Goal: Task Accomplishment & Management: Use online tool/utility

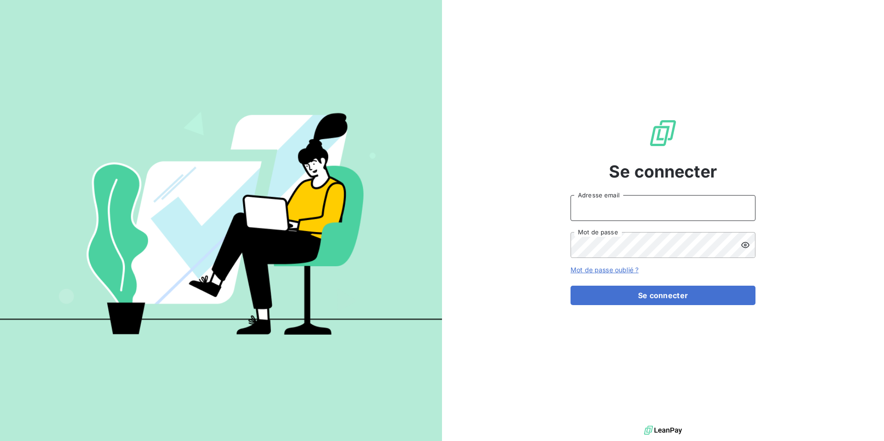
type input "[PERSON_NAME][EMAIL_ADDRESS][DOMAIN_NAME]"
click at [653, 285] on form "[PERSON_NAME][EMAIL_ADDRESS][DOMAIN_NAME] Adresse email Mot de passe Mot de pas…" at bounding box center [663, 250] width 185 height 110
drag, startPoint x: 653, startPoint y: 285, endPoint x: 644, endPoint y: 284, distance: 8.8
click at [644, 284] on form "[PERSON_NAME][EMAIL_ADDRESS][DOMAIN_NAME] Adresse email Mot de passe Mot de pas…" at bounding box center [663, 250] width 185 height 110
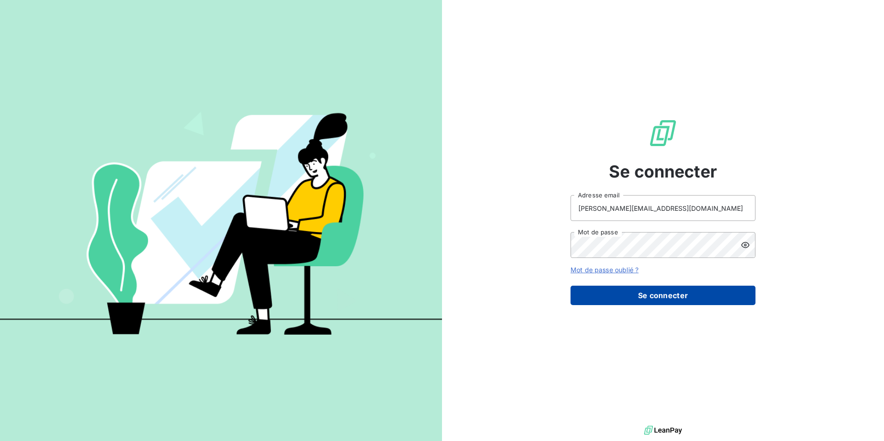
click at [642, 298] on button "Se connecter" at bounding box center [663, 295] width 185 height 19
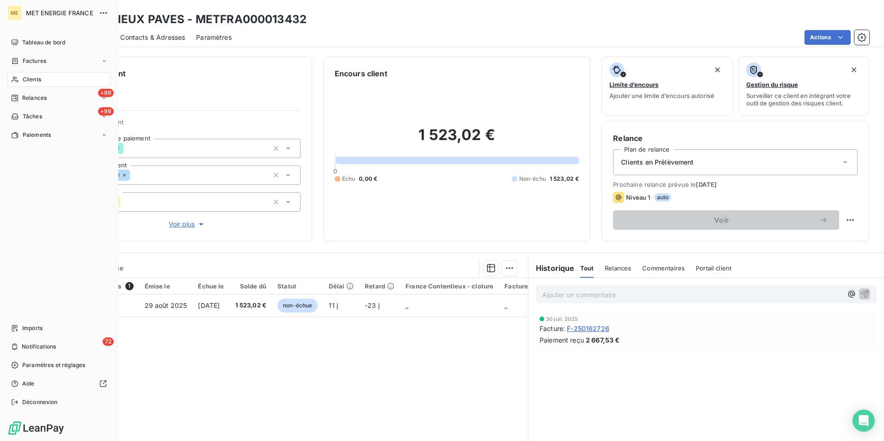
click at [18, 74] on div "Clients" at bounding box center [58, 79] width 103 height 15
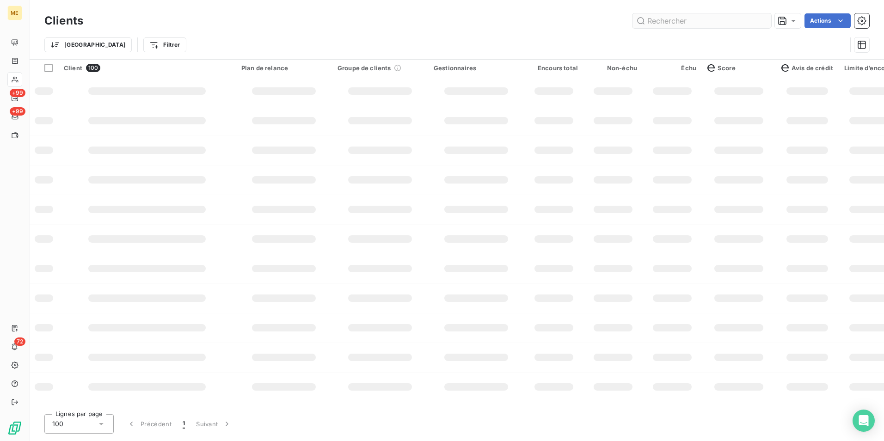
click at [683, 22] on input "text" at bounding box center [702, 20] width 139 height 15
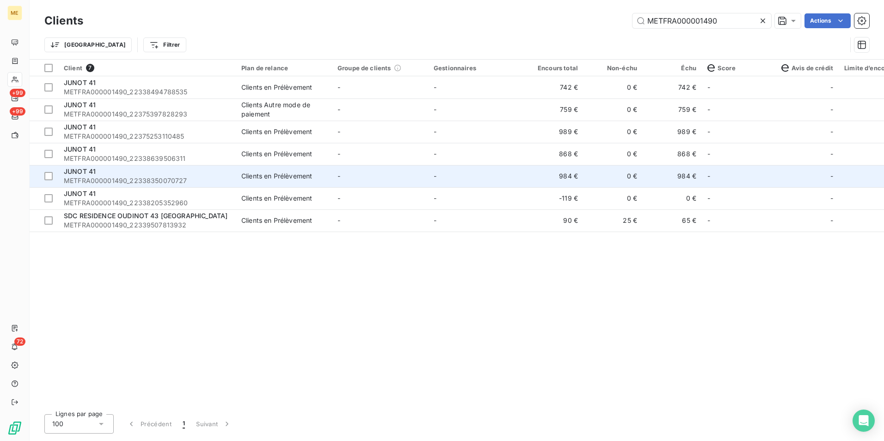
type input "METFRA000001490"
click at [159, 185] on span "METFRA000001490_22338350070727" at bounding box center [147, 180] width 166 height 9
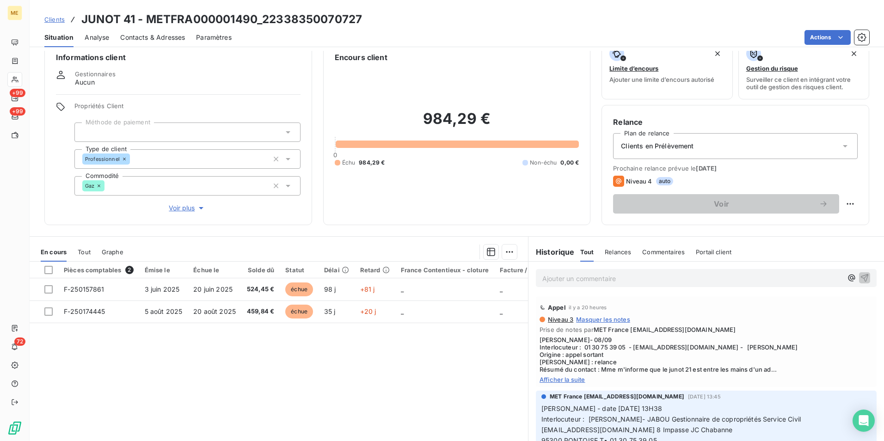
scroll to position [43, 0]
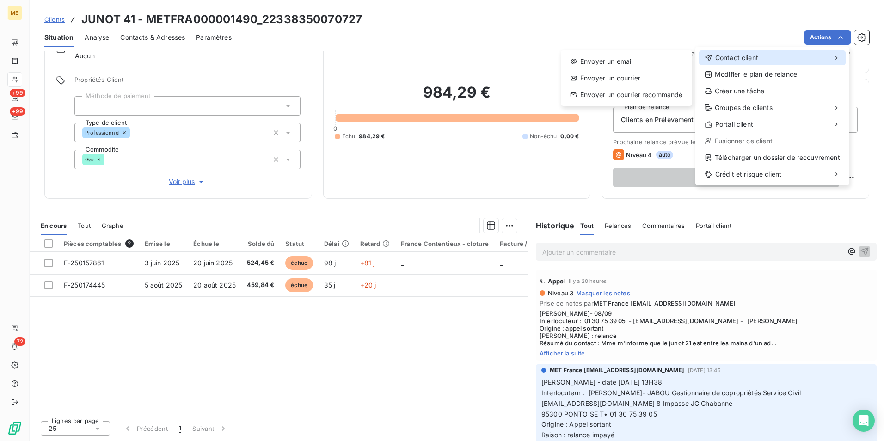
click at [727, 57] on span "Contact client" at bounding box center [736, 57] width 43 height 9
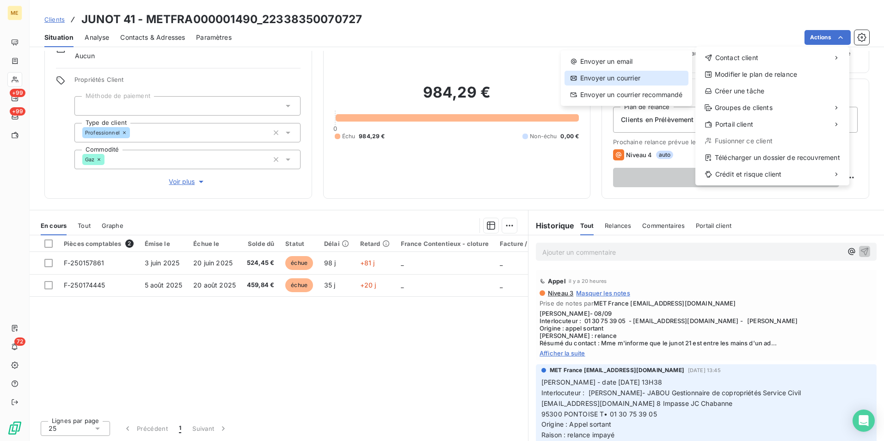
click at [621, 76] on div "Envoyer un courrier" at bounding box center [627, 78] width 124 height 15
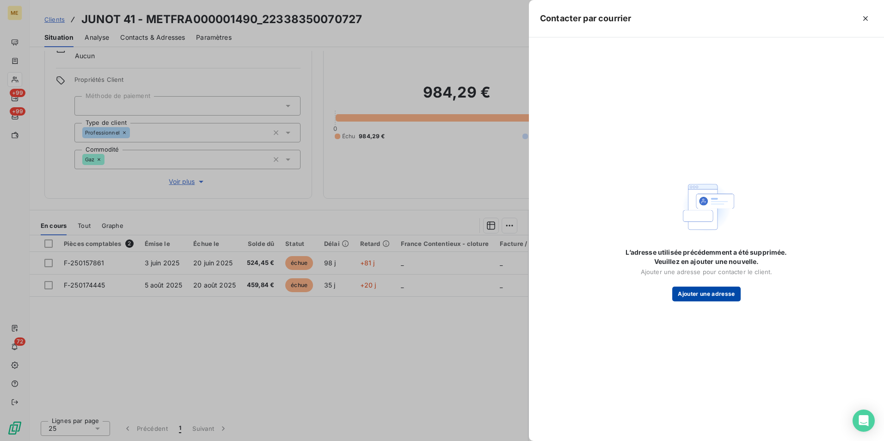
click at [702, 295] on button "Ajouter une adresse" at bounding box center [706, 294] width 68 height 15
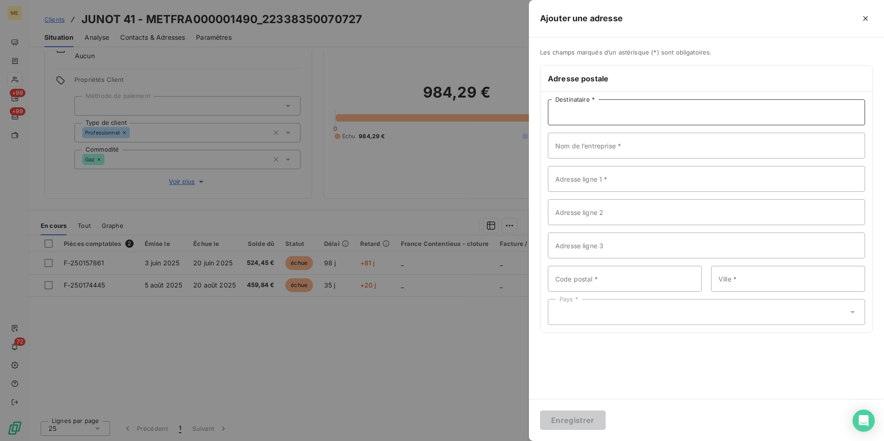
click at [614, 111] on input "Destinataire *" at bounding box center [706, 112] width 317 height 26
paste input "8 Impasse JC Chabanne 95300 PONTOISE"
type input "8 Impasse JC Chabanne 95300 PONTOISE"
click at [866, 23] on button "button" at bounding box center [865, 18] width 15 height 15
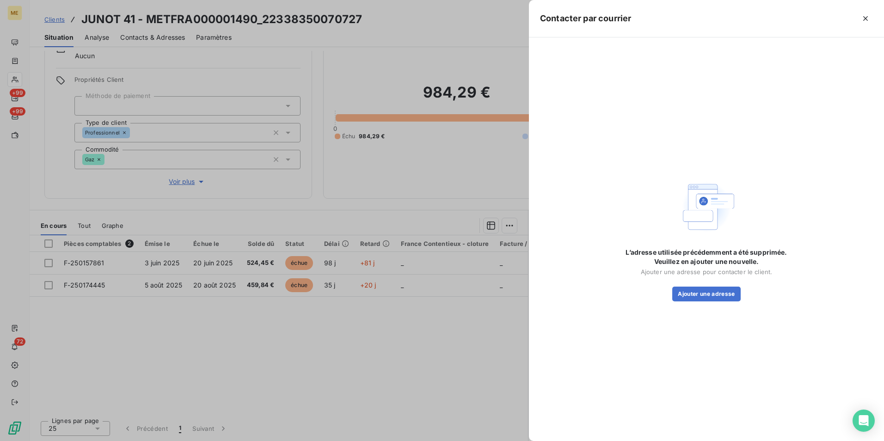
click at [43, 39] on div at bounding box center [442, 220] width 884 height 441
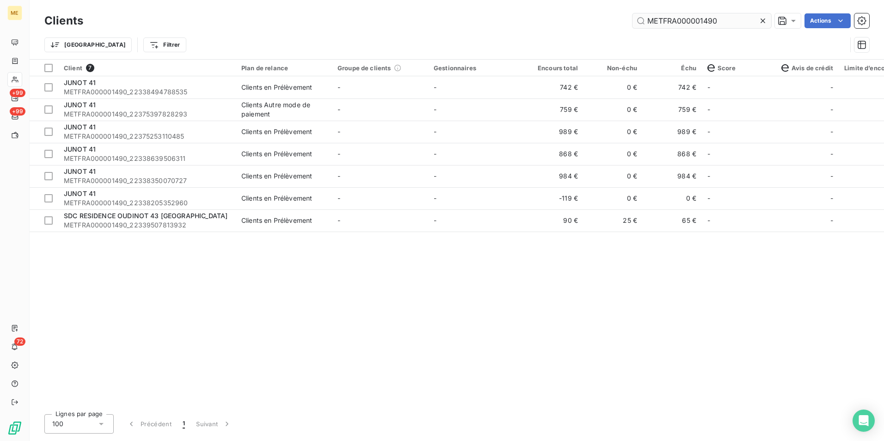
click at [677, 16] on input "METFRA000001490" at bounding box center [702, 20] width 139 height 15
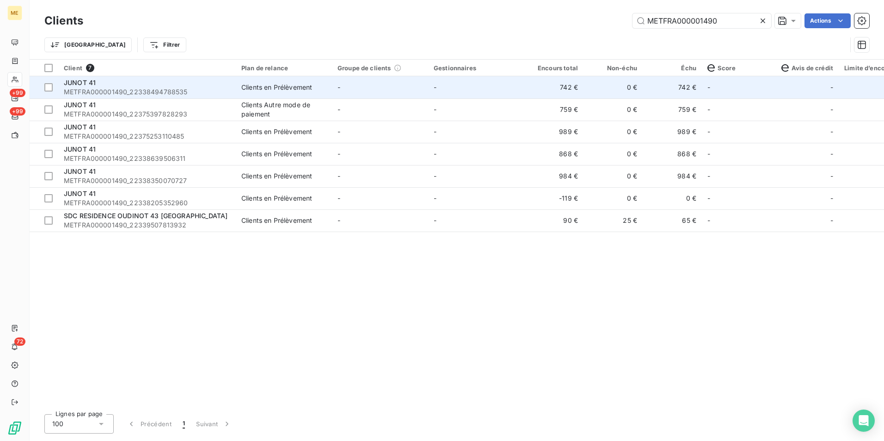
click at [159, 92] on span "METFRA000001490_22338494788535" at bounding box center [147, 91] width 166 height 9
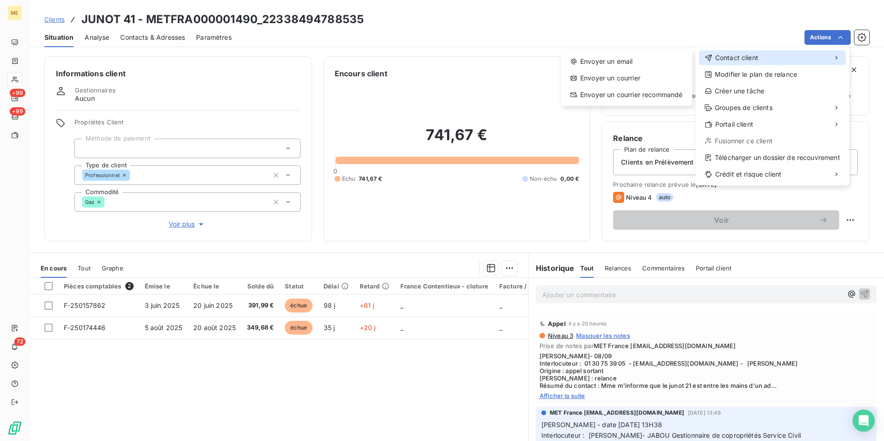
click at [780, 56] on div "Contact client" at bounding box center [772, 57] width 147 height 15
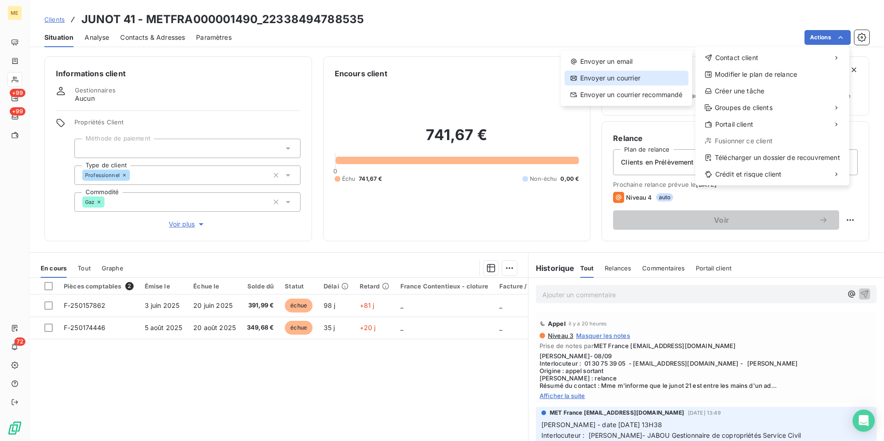
click at [637, 77] on div "Envoyer un courrier" at bounding box center [627, 78] width 124 height 15
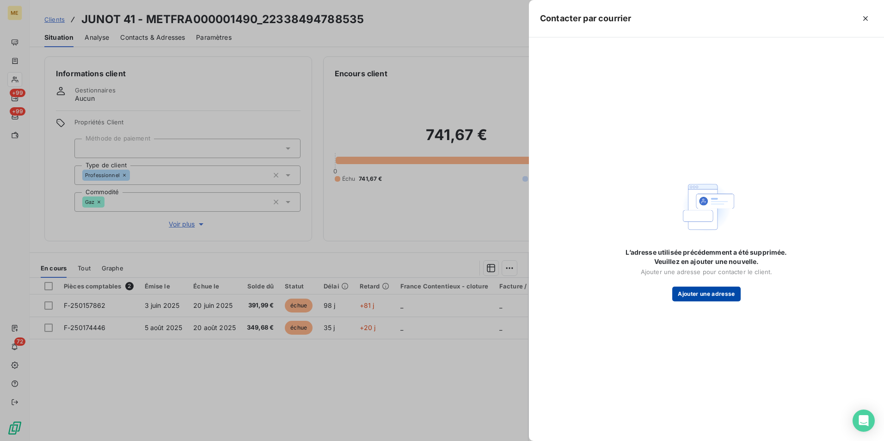
click at [718, 300] on button "Ajouter une adresse" at bounding box center [706, 294] width 68 height 15
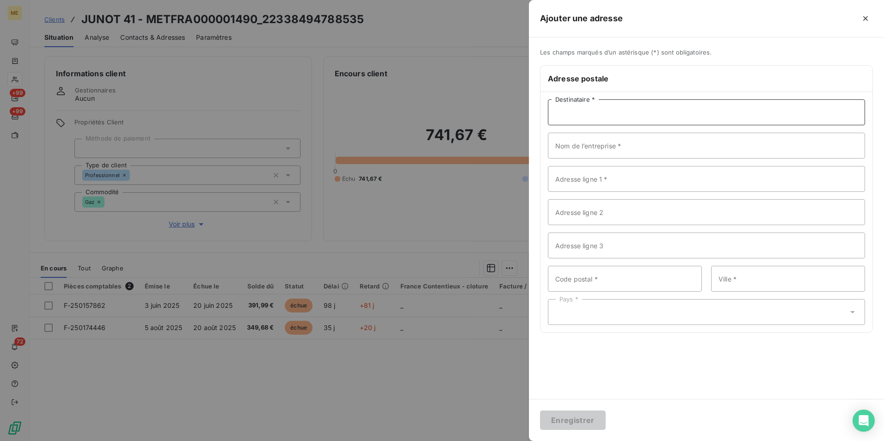
click at [568, 115] on input "Destinataire *" at bounding box center [706, 112] width 317 height 26
paste input "8 Impasse JC Chabanne 95300 PONTOISE"
type input "8 Impasse JC Chabanne 95300 PONTOISE"
drag, startPoint x: 591, startPoint y: 271, endPoint x: 595, endPoint y: 265, distance: 7.9
click at [591, 271] on input "Code postal *" at bounding box center [625, 279] width 154 height 26
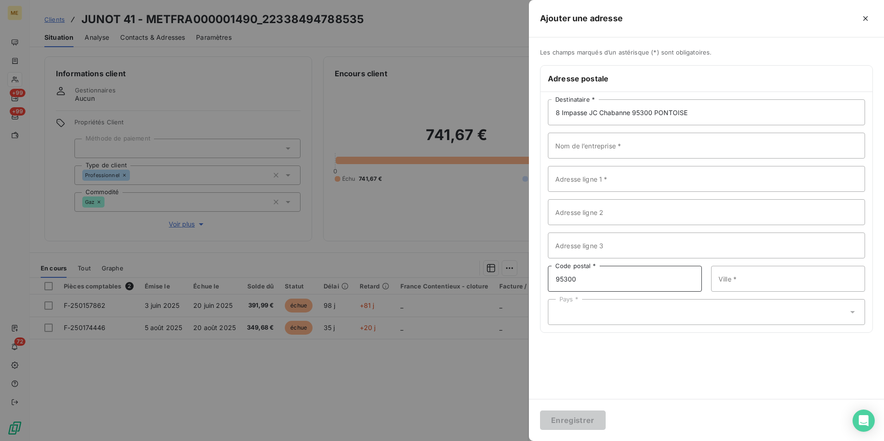
type input "95300"
click at [746, 279] on input "Ville *" at bounding box center [788, 279] width 154 height 26
type input "PONTOISE"
click at [587, 320] on div "Pays *" at bounding box center [706, 312] width 317 height 26
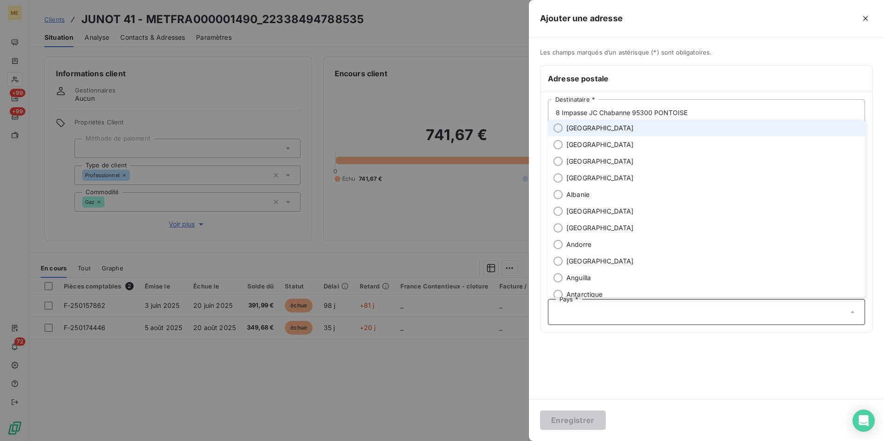
click at [580, 129] on span "[GEOGRAPHIC_DATA]" at bounding box center [600, 127] width 68 height 9
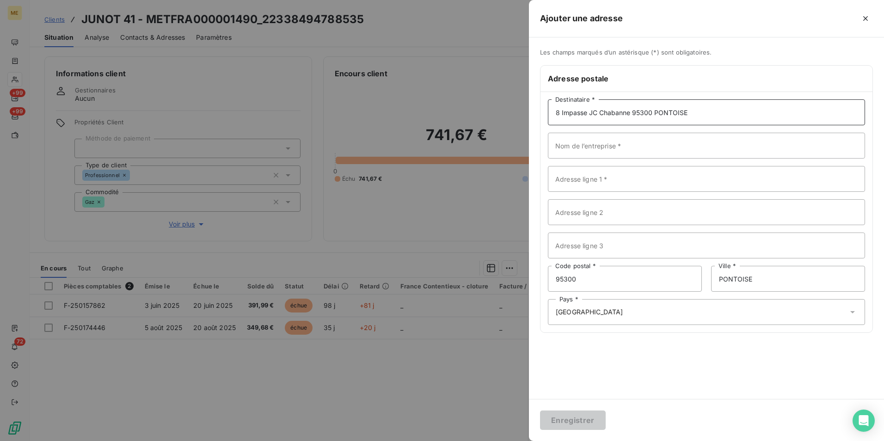
drag, startPoint x: 692, startPoint y: 115, endPoint x: 634, endPoint y: 113, distance: 58.3
click at [634, 113] on input "8 Impasse JC Chabanne 95300 PONTOISE" at bounding box center [706, 112] width 317 height 26
type input "8 Impasse JC Chabanne"
drag, startPoint x: 621, startPoint y: 118, endPoint x: 453, endPoint y: 115, distance: 168.4
click at [453, 441] on div "Ajouter une adresse Les champs marqués d’un astérisque (*) sont obligatoires. A…" at bounding box center [442, 441] width 884 height 0
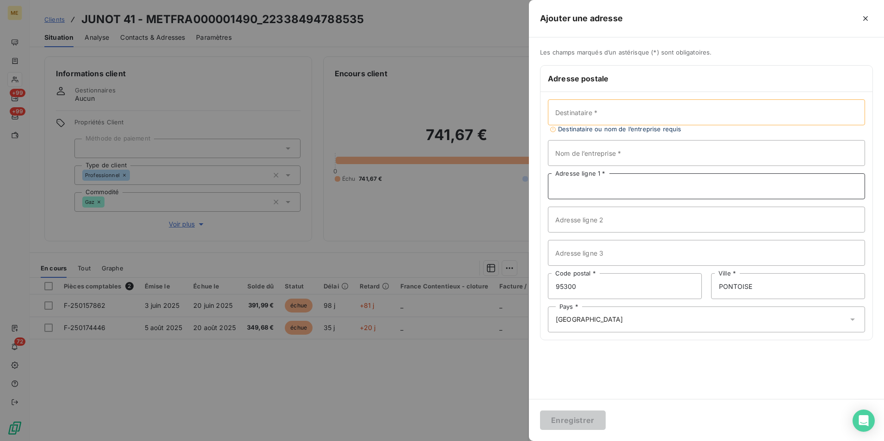
click at [589, 189] on input "Adresse ligne 1 *" at bounding box center [706, 186] width 317 height 26
paste input "8 Impasse JC Chabanne"
type input "8 Impasse JC Chabanne"
drag, startPoint x: 715, startPoint y: 108, endPoint x: 715, endPoint y: 86, distance: 22.7
click at [715, 108] on input "Destinataire *" at bounding box center [706, 112] width 317 height 26
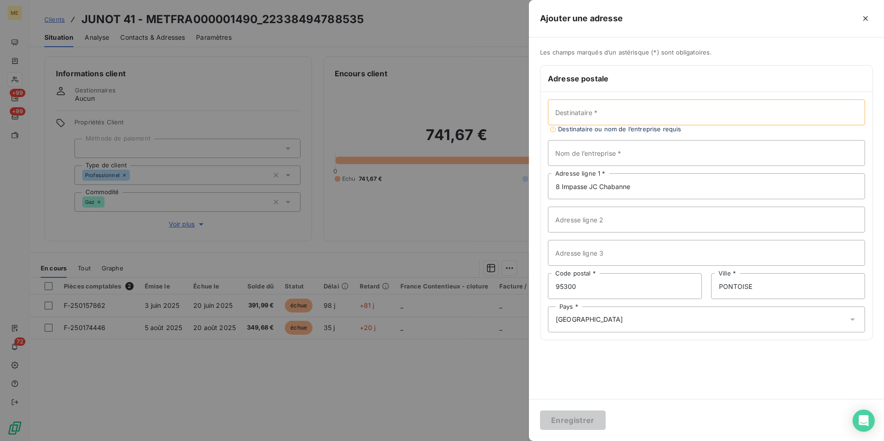
click at [714, 83] on h6 "Adresse postale" at bounding box center [706, 78] width 317 height 11
click at [599, 118] on input "Destinataire *" at bounding box center [706, 112] width 317 height 26
click at [597, 115] on input "Destinataire *" at bounding box center [706, 112] width 317 height 26
click at [595, 110] on input "Destinataire *" at bounding box center [706, 112] width 317 height 26
click at [591, 111] on input "Destinataire *" at bounding box center [706, 112] width 317 height 26
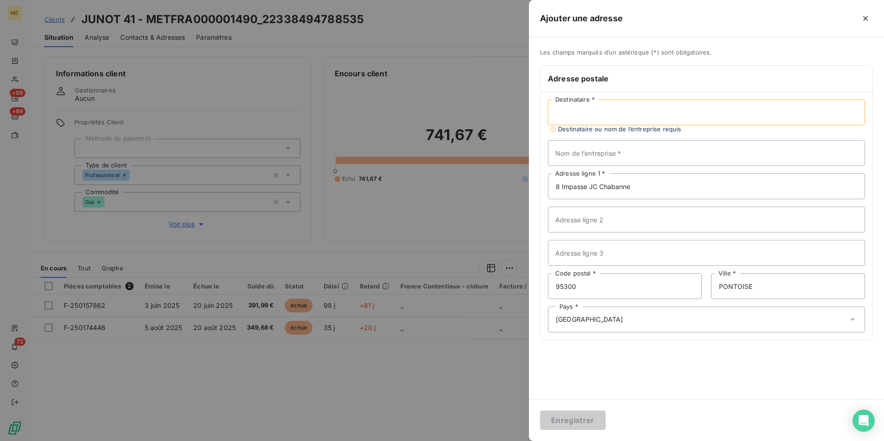
click at [595, 111] on input "Destinataire *" at bounding box center [706, 112] width 317 height 26
click at [565, 112] on input "Destinataire *" at bounding box center [706, 112] width 317 height 26
paste input "Mrs. [PERSON_NAME]"
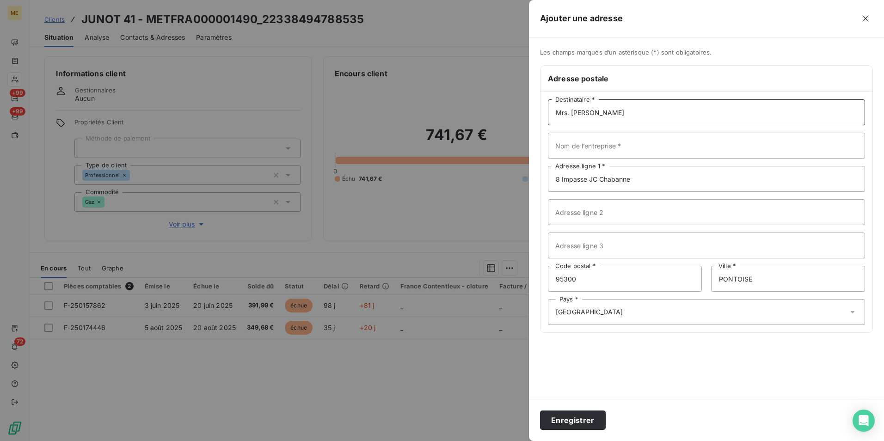
drag, startPoint x: 573, startPoint y: 112, endPoint x: 488, endPoint y: 113, distance: 85.1
click at [490, 441] on div "Ajouter une adresse Les champs marqués d’un astérisque (*) sont obligatoires. A…" at bounding box center [442, 441] width 884 height 0
type input "[PERSON_NAME]"
click at [587, 142] on input "Nom de l’entreprise *" at bounding box center [706, 146] width 317 height 26
drag, startPoint x: 571, startPoint y: 144, endPoint x: 363, endPoint y: 142, distance: 207.7
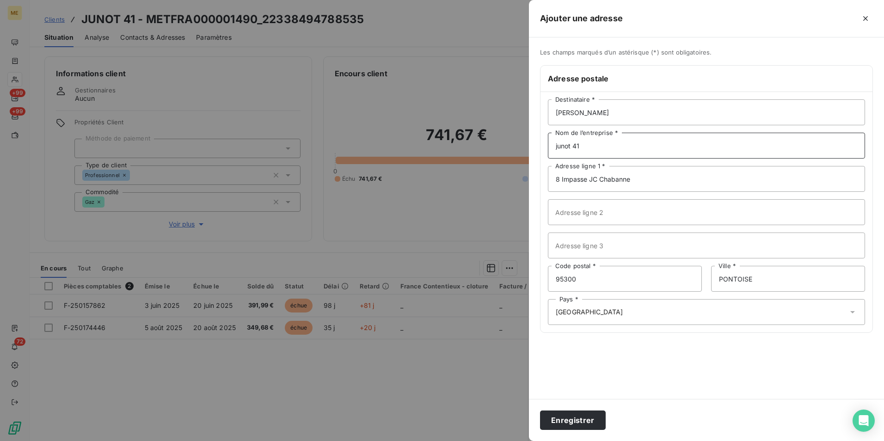
click at [364, 441] on div "Ajouter une adresse Les champs marqués d’un astérisque (*) sont obligatoires. A…" at bounding box center [442, 441] width 884 height 0
type input "JUNOT 41"
click at [568, 422] on button "Enregistrer" at bounding box center [573, 420] width 66 height 19
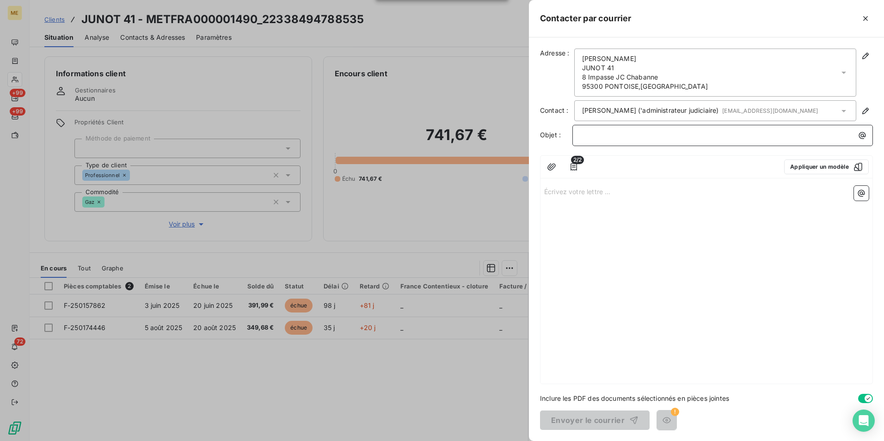
click at [660, 135] on p "﻿" at bounding box center [724, 135] width 289 height 11
click at [597, 193] on p "Écrivez votre lettre ... ﻿" at bounding box center [706, 191] width 325 height 11
